Goal: Information Seeking & Learning: Learn about a topic

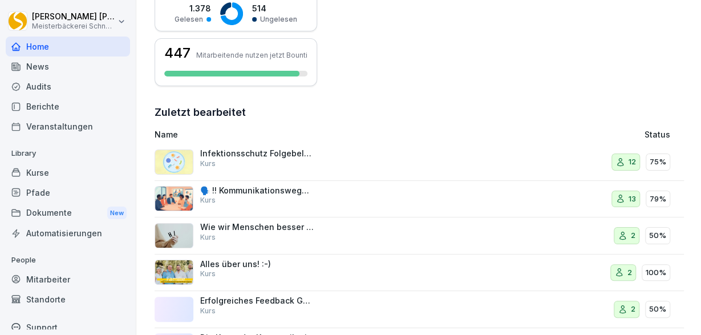
scroll to position [331, 0]
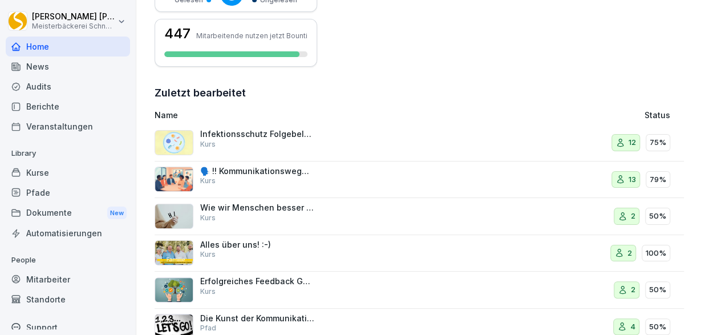
click at [243, 178] on div "🗣️ !! Kommunikationswegweiser !!: Konfliktgespräche erfolgreich führen Kurs" at bounding box center [257, 176] width 114 height 21
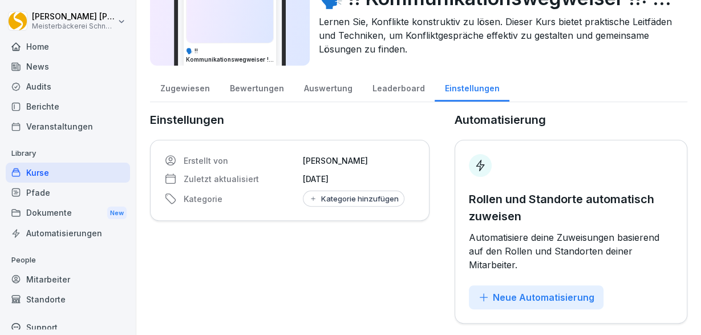
scroll to position [70, 0]
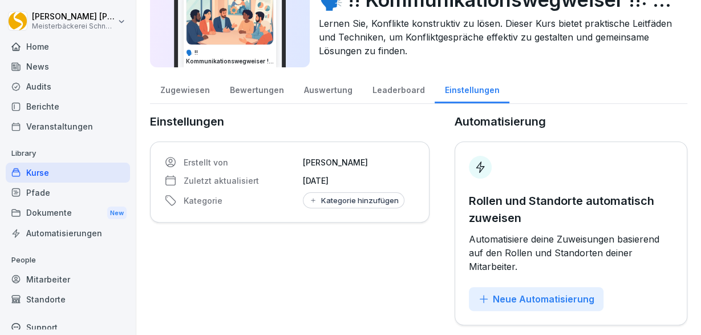
click at [197, 92] on div "Zugewiesen" at bounding box center [185, 88] width 70 height 29
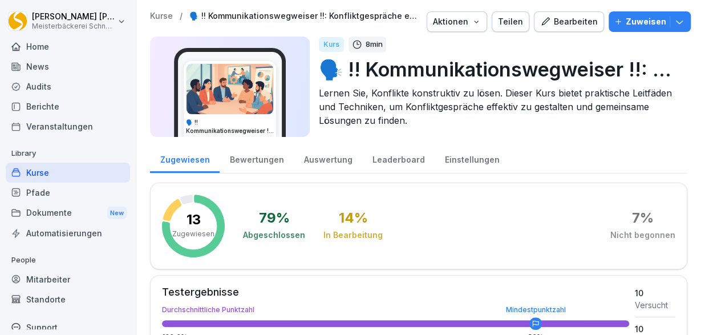
click at [36, 47] on div "Home" at bounding box center [68, 46] width 124 height 20
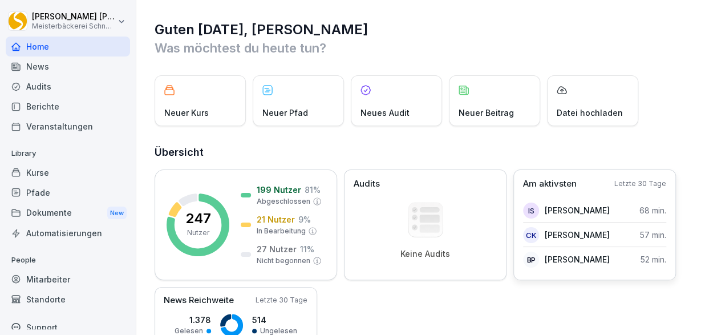
click at [574, 209] on p "[PERSON_NAME]" at bounding box center [576, 210] width 65 height 12
click at [48, 48] on div "Home" at bounding box center [68, 46] width 124 height 20
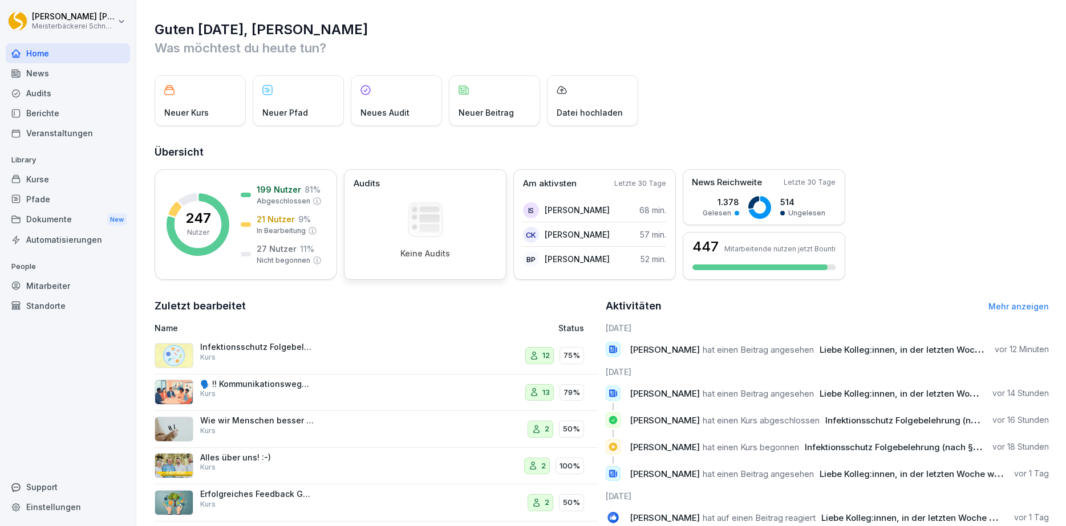
click at [468, 208] on div "Keine Audits" at bounding box center [424, 230] width 143 height 57
click at [468, 207] on div "Keine Audits" at bounding box center [424, 230] width 143 height 57
